Goal: Task Accomplishment & Management: Use online tool/utility

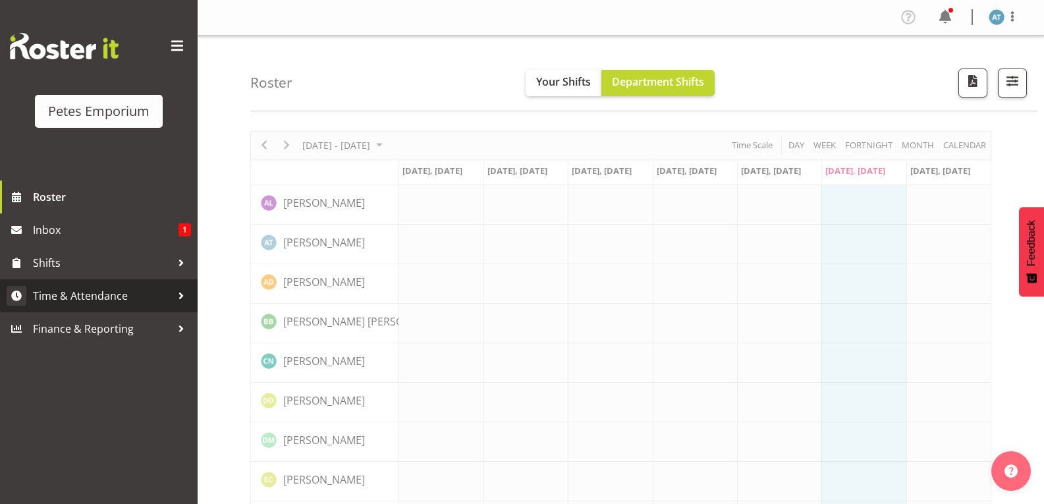
click at [63, 298] on span "Time & Attendance" at bounding box center [102, 296] width 138 height 20
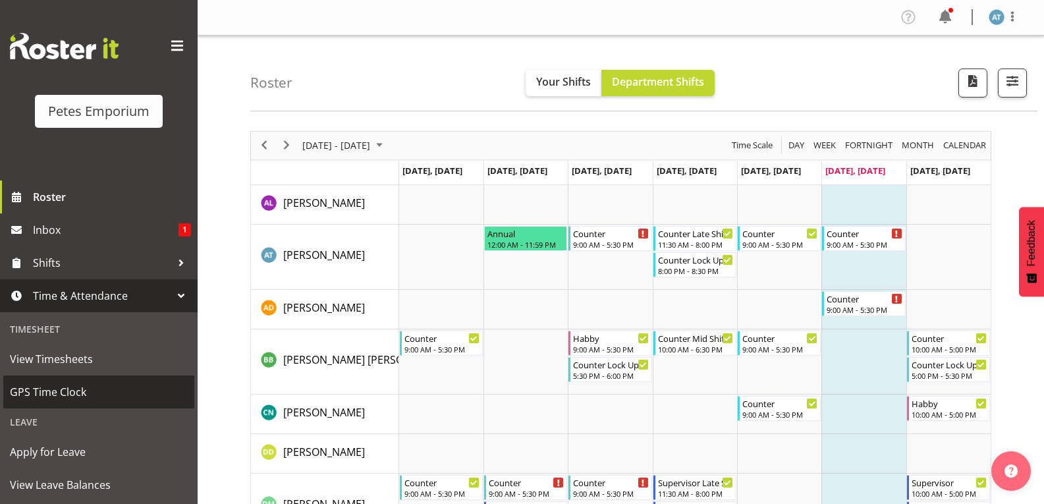
click at [61, 396] on span "GPS Time Clock" at bounding box center [99, 392] width 178 height 20
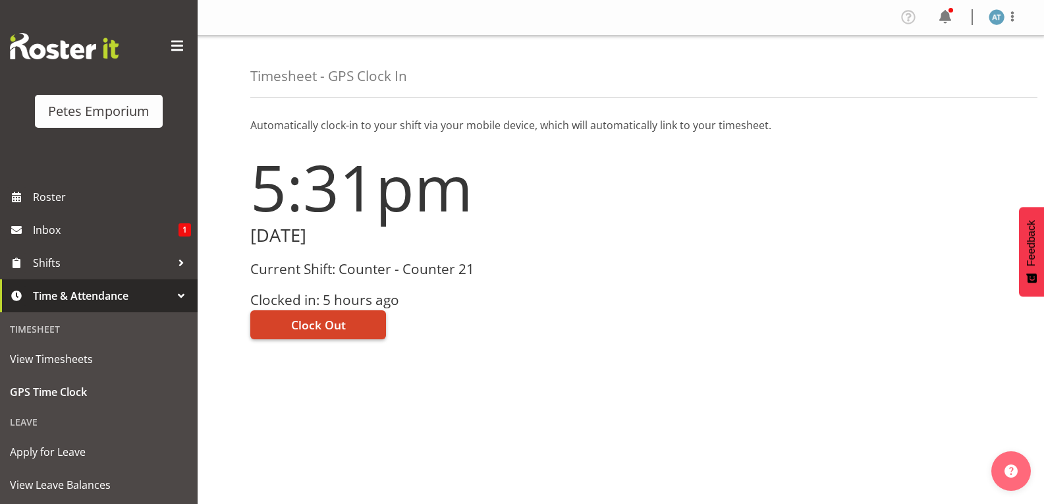
click at [304, 327] on span "Clock Out" at bounding box center [318, 324] width 55 height 17
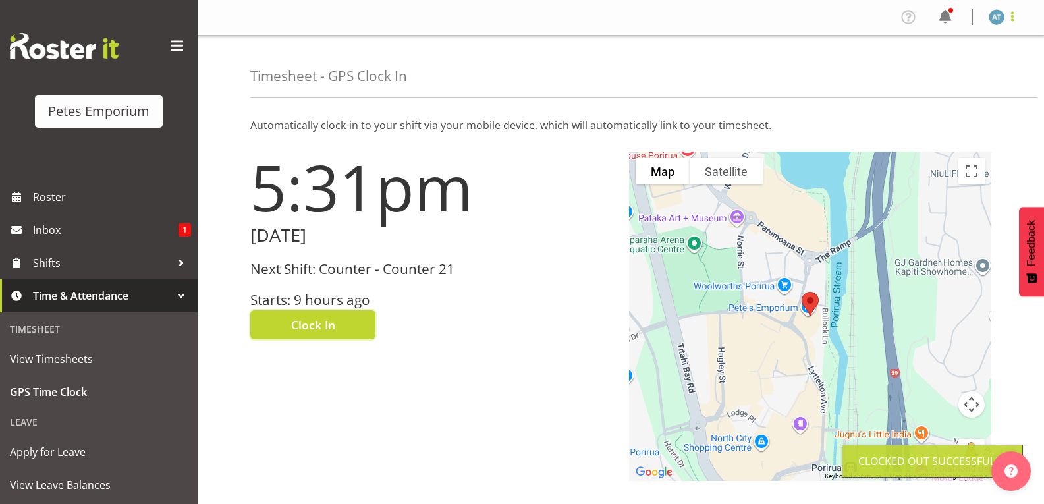
click at [1017, 16] on span at bounding box center [1012, 17] width 16 height 16
click at [946, 61] on link "Log Out" at bounding box center [957, 69] width 126 height 24
